Goal: Contribute content: Contribute content

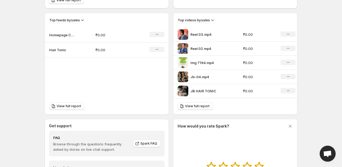
scroll to position [177, 0]
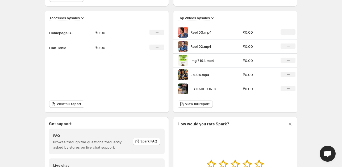
click at [324, 146] on span "Open chat" at bounding box center [328, 153] width 16 height 16
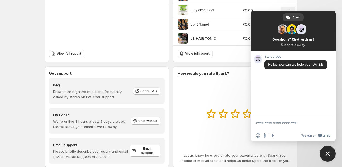
scroll to position [228, 0]
click at [214, 108] on icon at bounding box center [212, 112] width 10 height 9
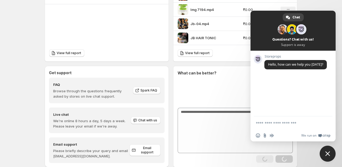
drag, startPoint x: 273, startPoint y: 126, endPoint x: 268, endPoint y: 124, distance: 4.9
click at [268, 124] on form at bounding box center [287, 123] width 63 height 14
click at [268, 124] on textarea "Compose your message..." at bounding box center [287, 123] width 63 height 5
click at [257, 122] on textarea "Compose your message..." at bounding box center [287, 123] width 63 height 5
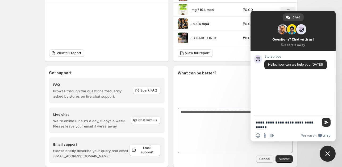
type textarea "**********"
click at [328, 121] on span "Send" at bounding box center [327, 122] width 4 height 4
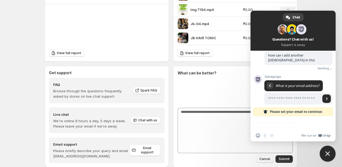
scroll to position [26, 0]
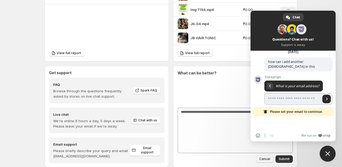
click at [299, 94] on input "Enter your email address..." at bounding box center [293, 99] width 56 height 12
type input "**********"
click at [326, 95] on span "Send" at bounding box center [327, 99] width 9 height 9
click at [326, 97] on span "Send" at bounding box center [327, 98] width 3 height 3
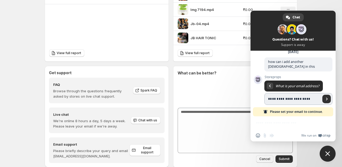
click at [326, 97] on span "Send" at bounding box center [327, 98] width 3 height 3
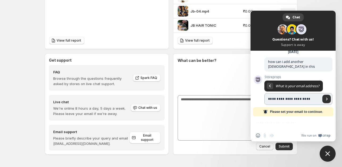
click at [326, 97] on span "Send" at bounding box center [327, 98] width 3 height 3
click at [300, 84] on span "What is your email address?" at bounding box center [298, 86] width 44 height 5
click at [326, 97] on span "Send" at bounding box center [327, 98] width 3 height 3
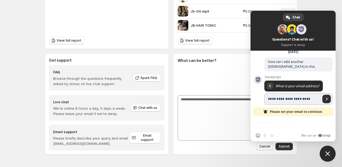
click at [326, 97] on span "Send" at bounding box center [327, 98] width 3 height 3
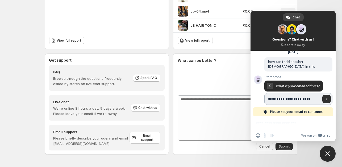
click at [326, 97] on span "Send" at bounding box center [327, 98] width 3 height 3
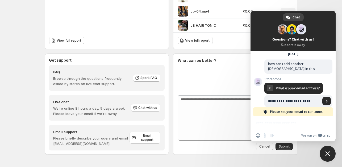
scroll to position [26, 0]
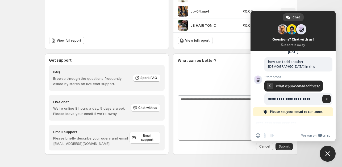
click at [292, 113] on span "Please set your email to continue." at bounding box center [296, 111] width 53 height 9
drag, startPoint x: 292, startPoint y: 113, endPoint x: 320, endPoint y: 68, distance: 52.7
click at [320, 68] on div "**********" at bounding box center [293, 84] width 85 height 66
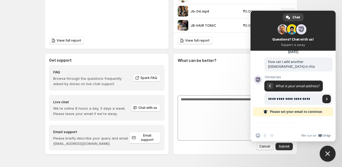
click at [286, 16] on span at bounding box center [288, 17] width 4 height 4
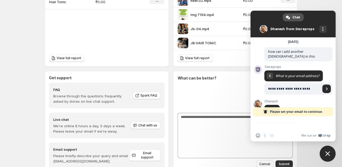
scroll to position [22, 0]
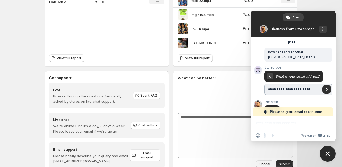
click at [326, 88] on span "Send" at bounding box center [327, 89] width 3 height 3
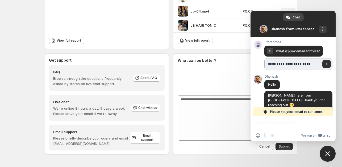
scroll to position [241, 0]
click at [326, 63] on span "Send" at bounding box center [327, 64] width 3 height 3
click at [267, 135] on div "Insert an emoji Send a file Audio message" at bounding box center [266, 135] width 21 height 4
click at [275, 124] on div "Insert an emoji Send a file Audio message We run on Crisp" at bounding box center [293, 128] width 85 height 25
click at [289, 135] on div "We run on Crisp" at bounding box center [304, 135] width 54 height 5
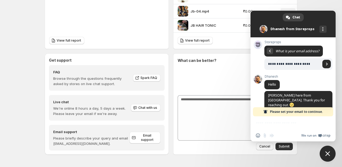
click at [307, 134] on span "We run on" at bounding box center [309, 135] width 15 height 4
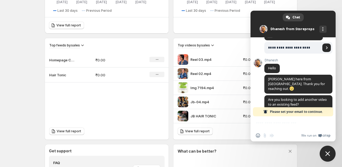
scroll to position [151, 0]
click at [212, 44] on icon at bounding box center [212, 44] width 5 height 5
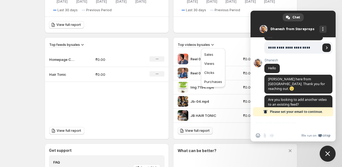
click at [198, 129] on span "View full report" at bounding box center [197, 130] width 24 height 4
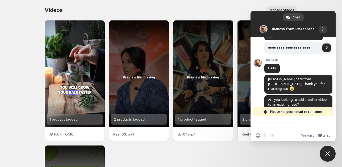
click at [283, 7] on button "Manage videos" at bounding box center [282, 9] width 31 height 7
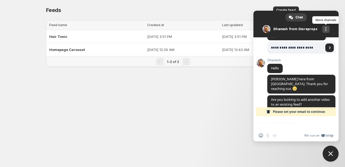
click at [324, 26] on div "More channels" at bounding box center [325, 29] width 7 height 7
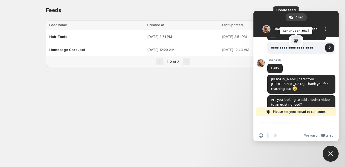
click at [295, 42] on span "email" at bounding box center [296, 41] width 4 height 4
click at [248, 81] on body "**********" at bounding box center [172, 83] width 345 height 167
click at [331, 154] on span "Close chat" at bounding box center [330, 153] width 5 height 5
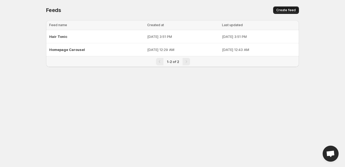
click at [286, 7] on button "Create feed" at bounding box center [286, 9] width 26 height 7
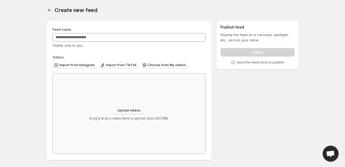
click at [132, 110] on span "Upload videos" at bounding box center [128, 110] width 23 height 4
click at [79, 67] on span "Import from Instagram" at bounding box center [76, 65] width 35 height 4
click at [152, 66] on span "Choose from My videos" at bounding box center [167, 65] width 38 height 4
click at [69, 65] on span "Import from Instagram" at bounding box center [76, 65] width 35 height 4
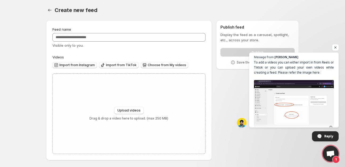
scroll to position [149, 0]
click at [81, 66] on span "Import from Instagram" at bounding box center [76, 65] width 35 height 4
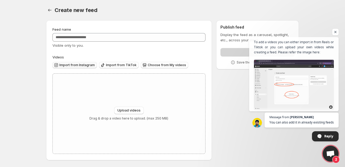
scroll to position [174, 0]
click at [335, 32] on span "Open chat" at bounding box center [335, 32] width 7 height 7
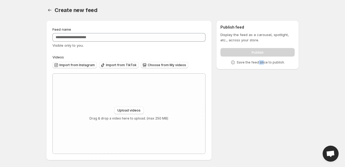
drag, startPoint x: 260, startPoint y: 70, endPoint x: 260, endPoint y: 81, distance: 11.7
click at [262, 80] on div "Feed name Visible only to you. Videos Import from Instagram Import from TikTok …" at bounding box center [170, 91] width 257 height 150
click at [268, 76] on div "Feed name Visible only to you. Videos Import from Instagram Import from TikTok …" at bounding box center [170, 91] width 257 height 150
click at [131, 111] on span "Upload videos" at bounding box center [128, 110] width 23 height 4
click at [81, 67] on button "Import from Instagram" at bounding box center [74, 65] width 44 height 6
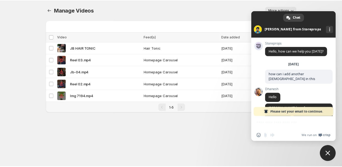
scroll to position [174, 0]
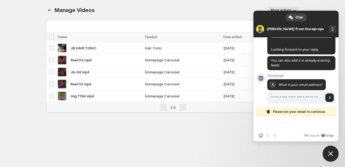
click at [209, 1] on div "Manage Videos. This page is ready Manage Videos More actions More actions More …" at bounding box center [172, 10] width 253 height 20
click at [331, 152] on span "Close chat" at bounding box center [330, 153] width 5 height 5
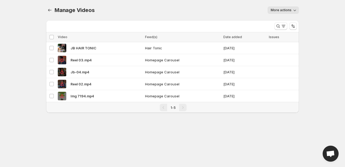
click at [286, 9] on span "More actions" at bounding box center [281, 10] width 21 height 4
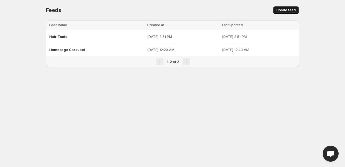
click at [287, 10] on span "Create feed" at bounding box center [285, 10] width 19 height 4
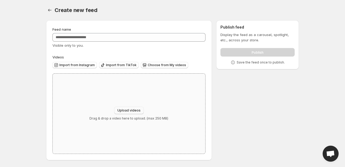
click at [132, 110] on span "Upload videos" at bounding box center [128, 110] width 23 height 4
type input "**********"
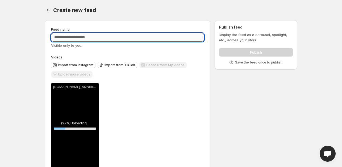
click at [103, 38] on input "Feed name" at bounding box center [127, 37] width 153 height 9
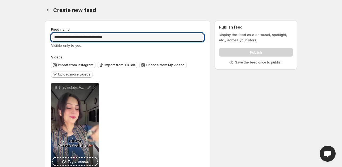
scroll to position [14, 0]
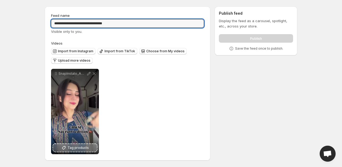
type input "**********"
click at [89, 147] on button "Tag products" at bounding box center [75, 147] width 44 height 7
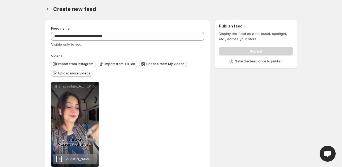
scroll to position [0, 0]
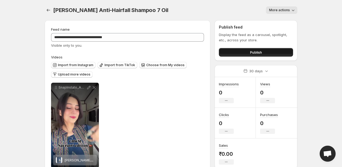
click at [263, 51] on button "Publish" at bounding box center [256, 52] width 74 height 9
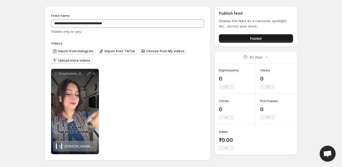
click at [245, 38] on button "Publish" at bounding box center [256, 38] width 74 height 9
click at [236, 40] on button "Publish" at bounding box center [256, 38] width 74 height 9
click at [265, 36] on button "Publish" at bounding box center [256, 38] width 74 height 9
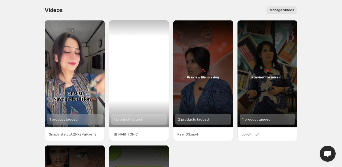
scroll to position [173, 0]
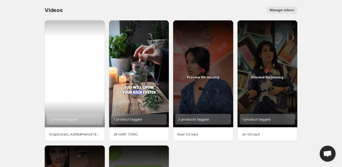
click at [71, 115] on div "1 product tagged" at bounding box center [64, 119] width 28 height 11
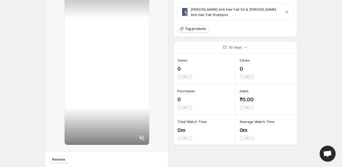
scroll to position [55, 0]
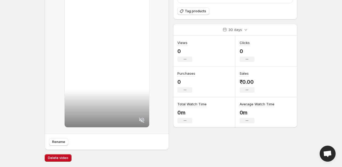
drag, startPoint x: 341, startPoint y: 89, endPoint x: 345, endPoint y: 90, distance: 4.1
click at [342, 90] on html "Home Feeds Videos Subscription Settings SnapInstato_AQNk8PaHxeT8LLHOqjUuoN501fN…" at bounding box center [171, 28] width 342 height 167
drag, startPoint x: 342, startPoint y: 75, endPoint x: 345, endPoint y: 87, distance: 12.5
click at [342, 87] on html "Home Feeds Videos Subscription Settings SnapInstato_AQNk8PaHxeT8LLHOqjUuoN501fN…" at bounding box center [171, 28] width 342 height 167
click at [328, 76] on body "Home Feeds Videos Subscription Settings SnapInstato_AQNk8PaHxeT8LLHOqjUuoN501fN…" at bounding box center [171, 28] width 342 height 167
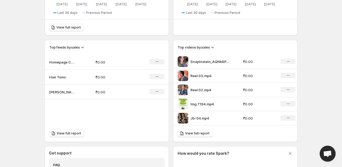
scroll to position [142, 0]
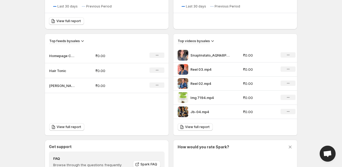
scroll to position [154, 0]
click at [291, 53] on div "No change" at bounding box center [288, 54] width 15 height 5
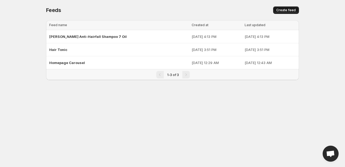
click at [282, 10] on span "Create feed" at bounding box center [285, 10] width 19 height 4
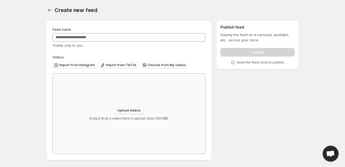
click at [128, 112] on span "Upload videos" at bounding box center [128, 110] width 23 height 4
type input "**********"
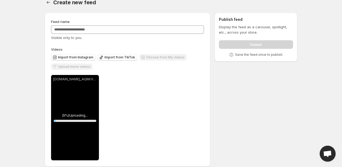
scroll to position [14, 0]
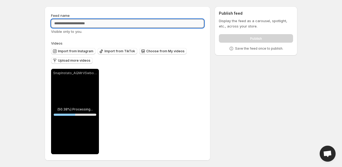
click at [68, 22] on input "Feed name" at bounding box center [127, 23] width 153 height 9
type input "*"
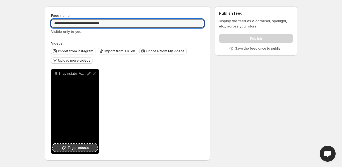
type input "**********"
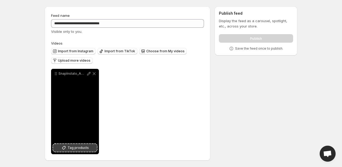
click at [76, 148] on span "Tag products" at bounding box center [78, 147] width 21 height 5
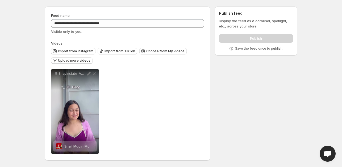
scroll to position [0, 0]
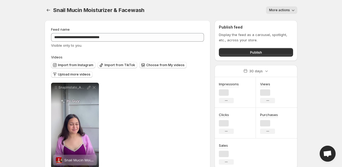
scroll to position [14, 0]
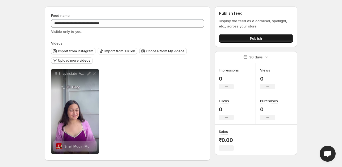
click at [240, 39] on button "Publish" at bounding box center [256, 38] width 74 height 9
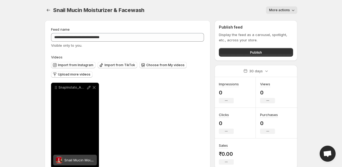
scroll to position [173, 0]
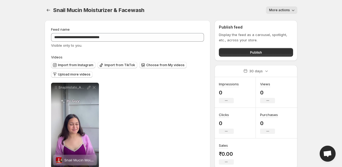
scroll to position [173, 0]
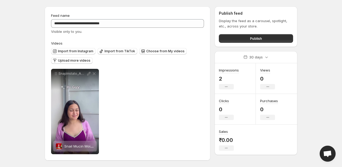
scroll to position [173, 0]
click at [242, 40] on button "Publish" at bounding box center [256, 38] width 74 height 9
click at [259, 39] on span "Publish" at bounding box center [256, 38] width 12 height 5
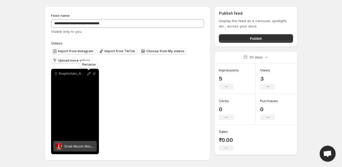
click at [88, 73] on icon at bounding box center [88, 73] width 3 height 3
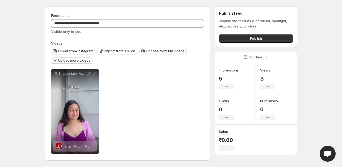
click at [163, 50] on span "Choose from My videos" at bounding box center [165, 51] width 38 height 4
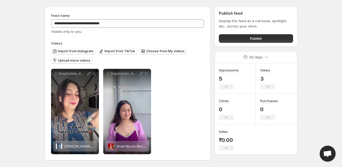
scroll to position [0, 0]
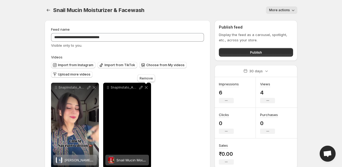
click at [147, 87] on icon at bounding box center [146, 87] width 3 height 3
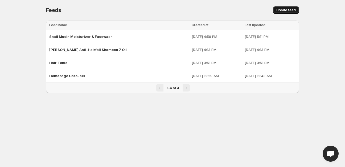
click at [283, 9] on span "Create feed" at bounding box center [285, 10] width 19 height 4
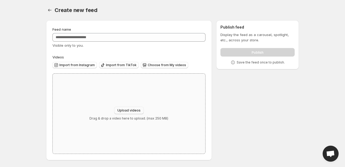
click at [133, 108] on span "Upload videos" at bounding box center [128, 110] width 23 height 4
type input "**********"
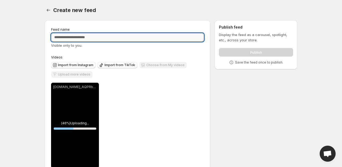
click at [96, 39] on input "Feed name" at bounding box center [127, 37] width 153 height 9
click at [78, 39] on input "**********" at bounding box center [127, 37] width 153 height 9
click at [95, 36] on input "**********" at bounding box center [127, 37] width 153 height 9
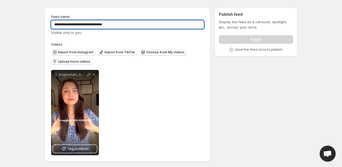
scroll to position [14, 0]
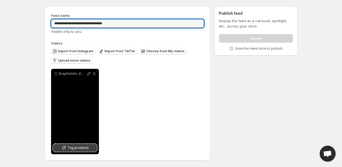
type input "**********"
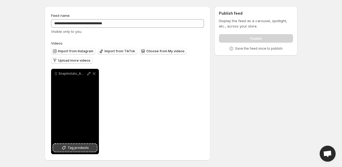
click at [83, 146] on span "Tag products" at bounding box center [78, 147] width 21 height 5
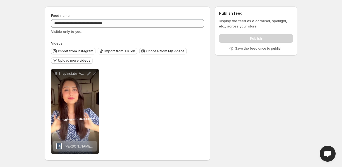
scroll to position [0, 0]
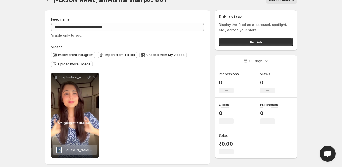
scroll to position [14, 0]
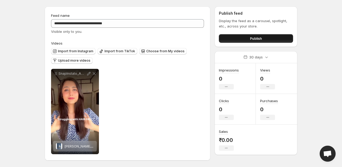
click at [243, 38] on button "Publish" at bounding box center [256, 38] width 74 height 9
click at [242, 36] on button "Publish" at bounding box center [256, 38] width 74 height 9
